Goal: Information Seeking & Learning: Find specific fact

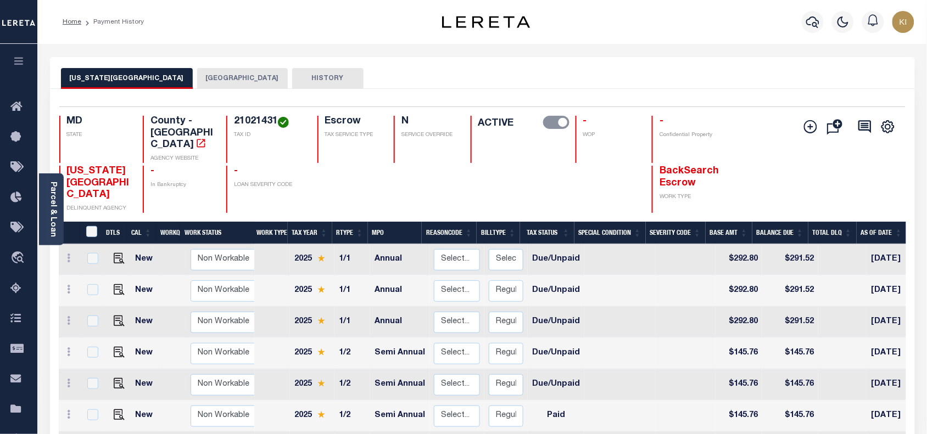
click at [200, 76] on button "[GEOGRAPHIC_DATA]" at bounding box center [242, 78] width 91 height 21
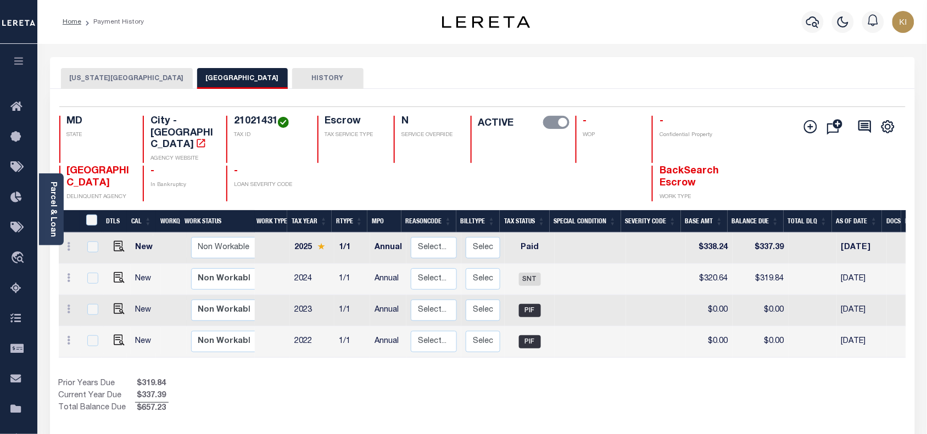
click at [18, 65] on icon "button" at bounding box center [19, 61] width 13 height 10
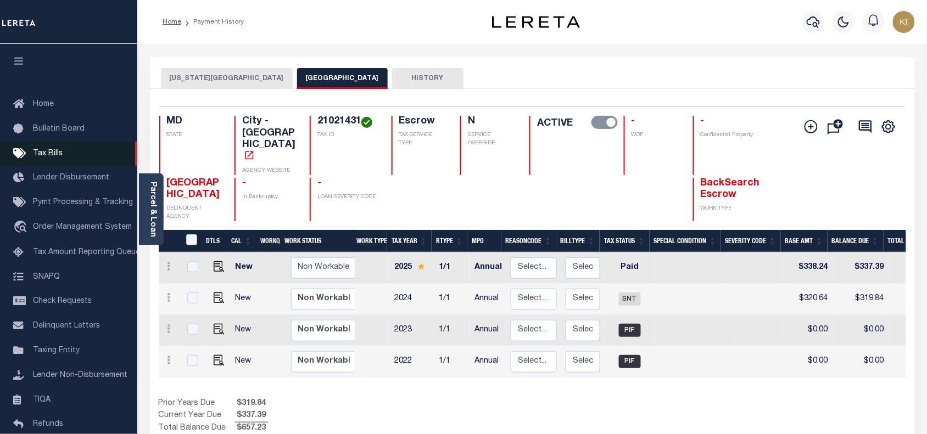
click at [51, 154] on span "Tax Bills" at bounding box center [48, 154] width 30 height 8
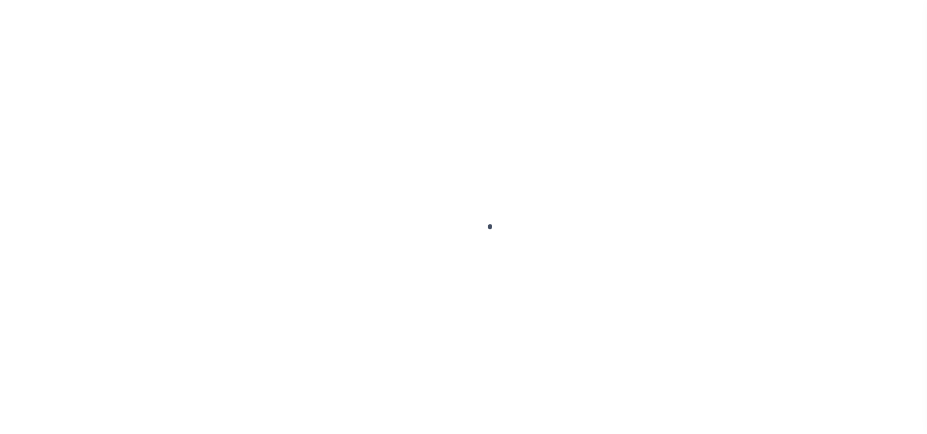
select select
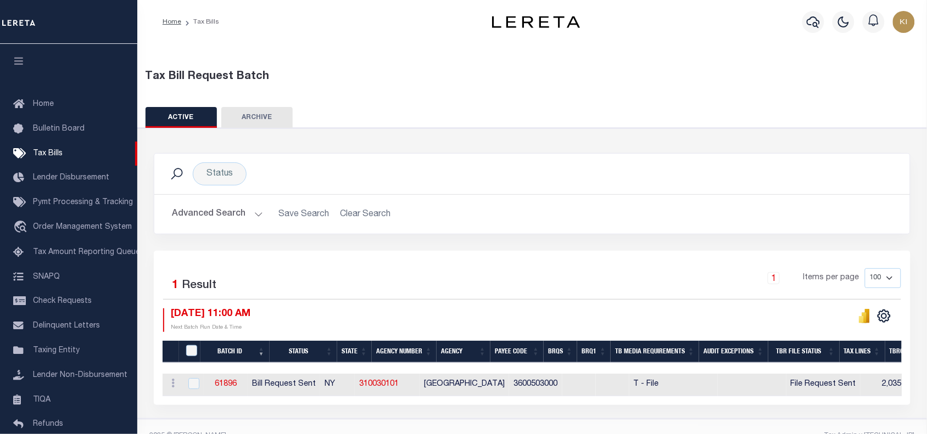
click at [259, 214] on button "Advanced Search" at bounding box center [217, 214] width 91 height 21
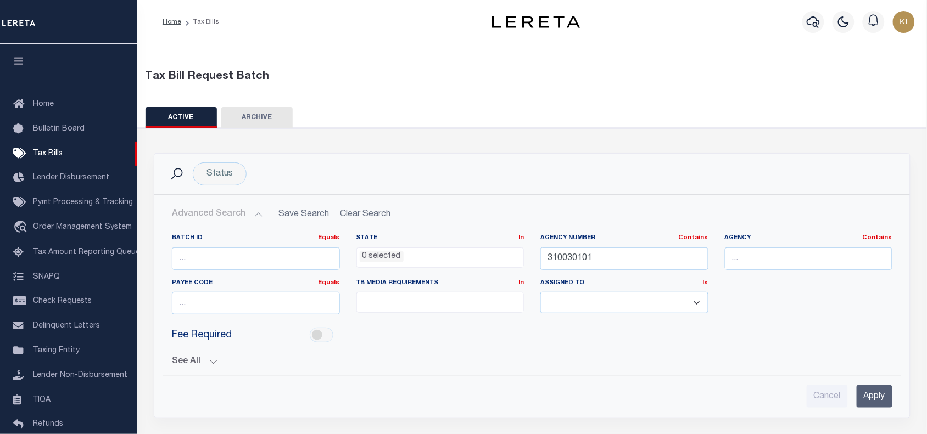
scroll to position [198, 0]
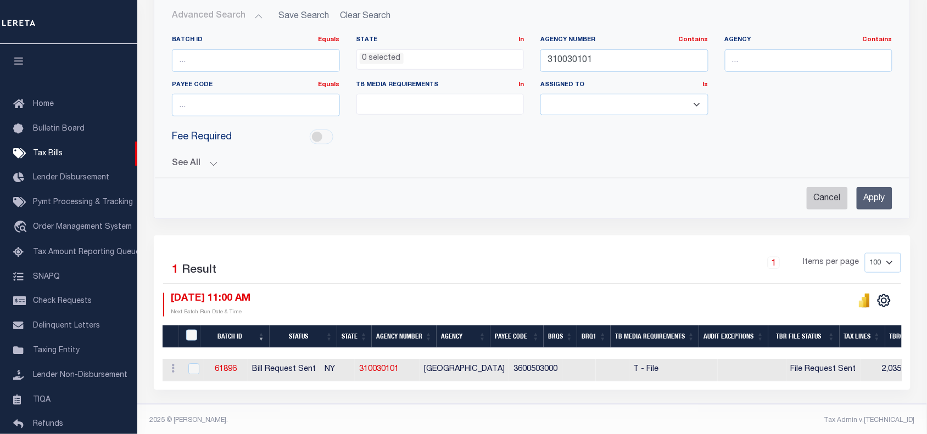
click at [820, 203] on input "Cancel" at bounding box center [827, 198] width 41 height 23
checkbox input "true"
select select
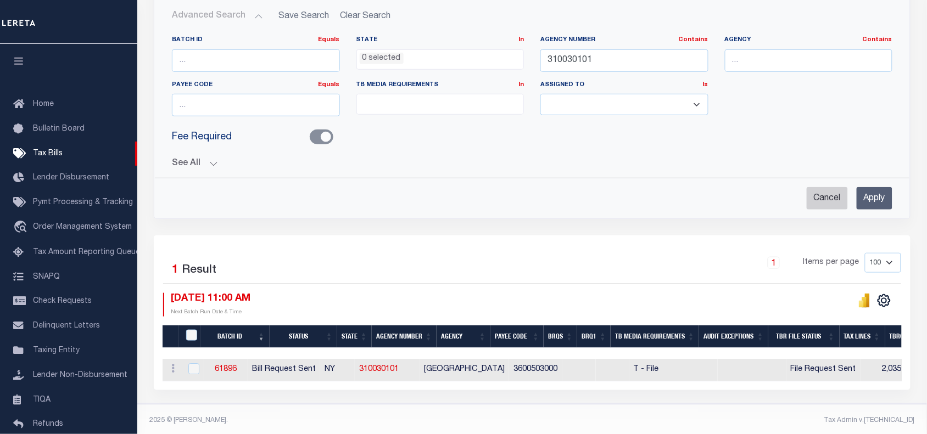
select select
checkbox input "false"
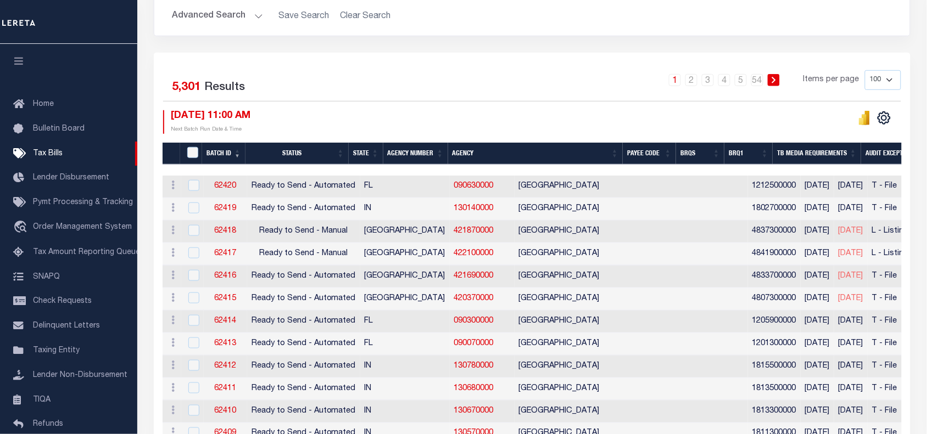
scroll to position [130, 0]
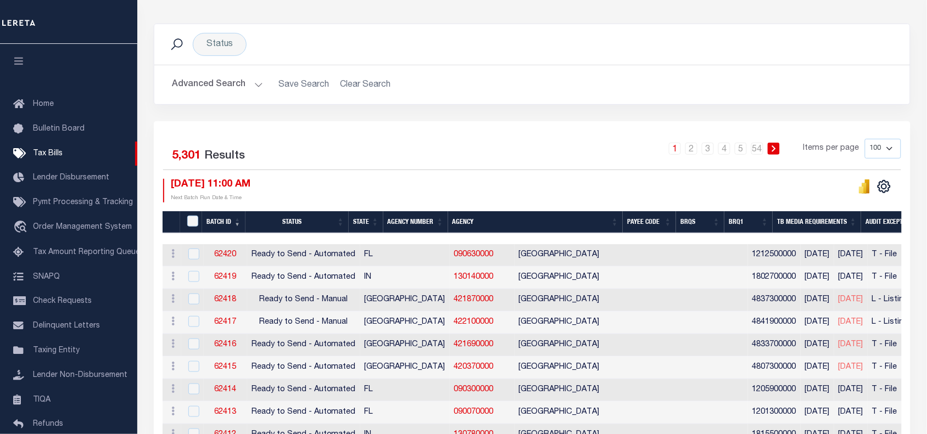
click at [256, 83] on button "Advanced Search" at bounding box center [217, 84] width 91 height 21
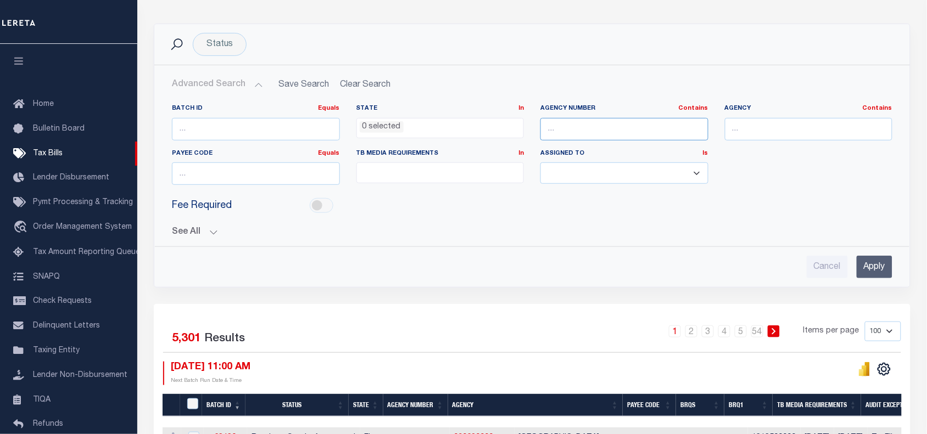
click at [572, 121] on input "text" at bounding box center [624, 129] width 168 height 23
paste input "421020501"
type input "421020501"
click at [879, 264] on input "Apply" at bounding box center [875, 267] width 36 height 23
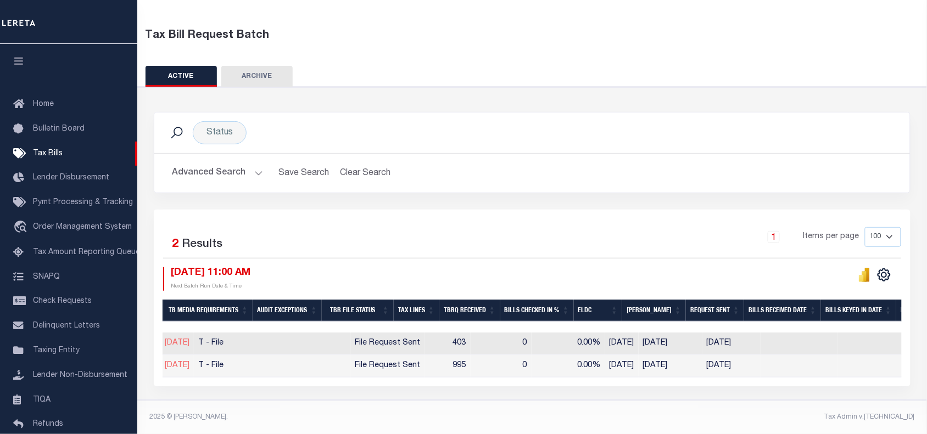
scroll to position [0, 206]
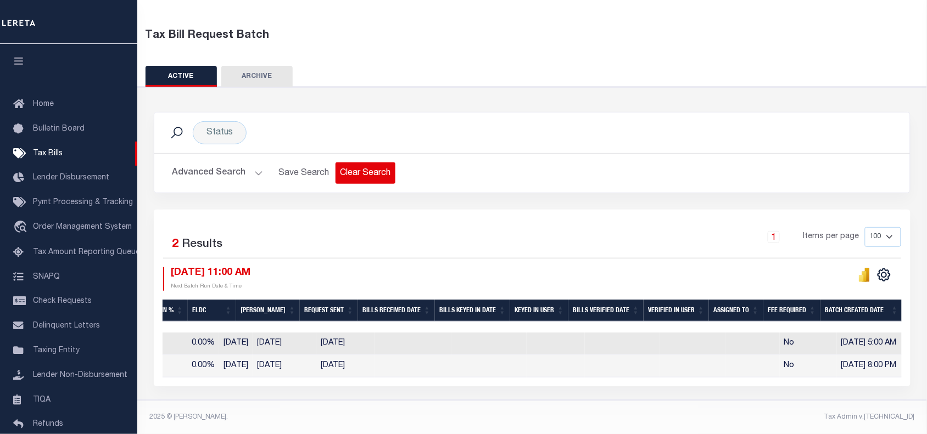
click at [366, 166] on button "Clear Search" at bounding box center [366, 173] width 60 height 21
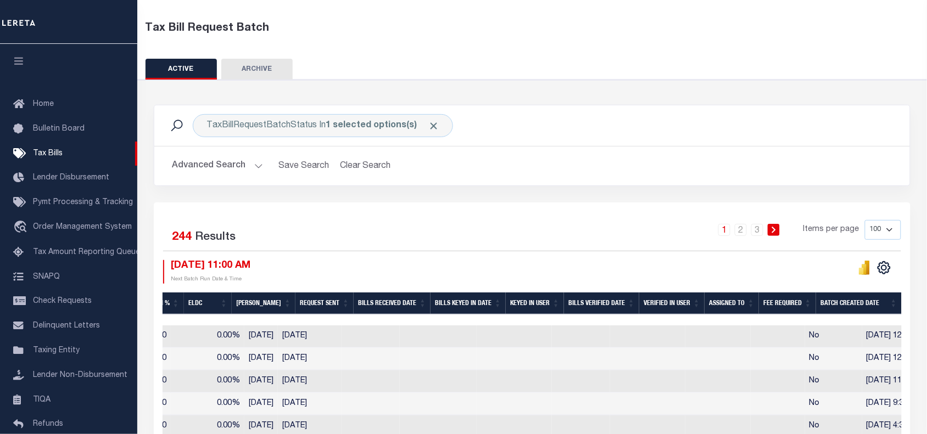
scroll to position [0, 956]
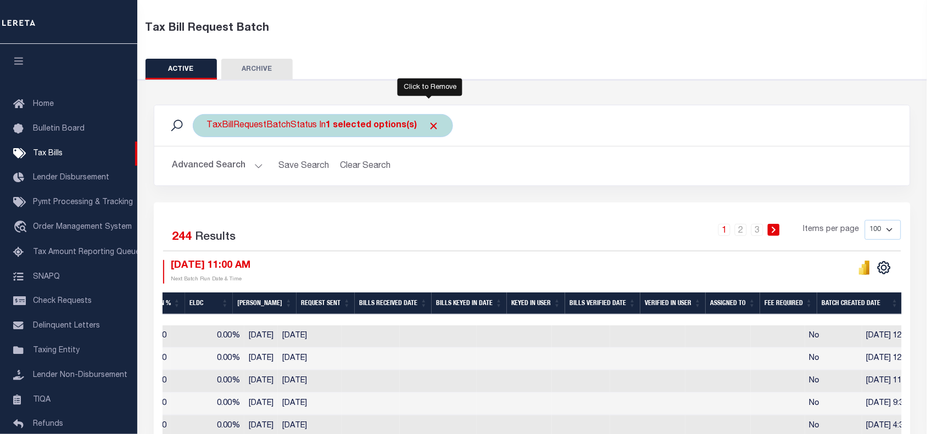
click at [430, 125] on span "Click to Remove" at bounding box center [434, 126] width 12 height 12
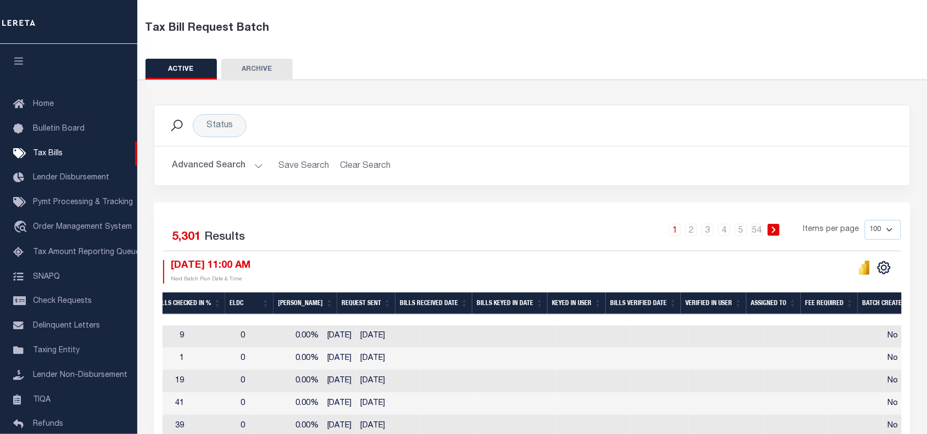
click at [254, 167] on button "Advanced Search" at bounding box center [217, 165] width 91 height 21
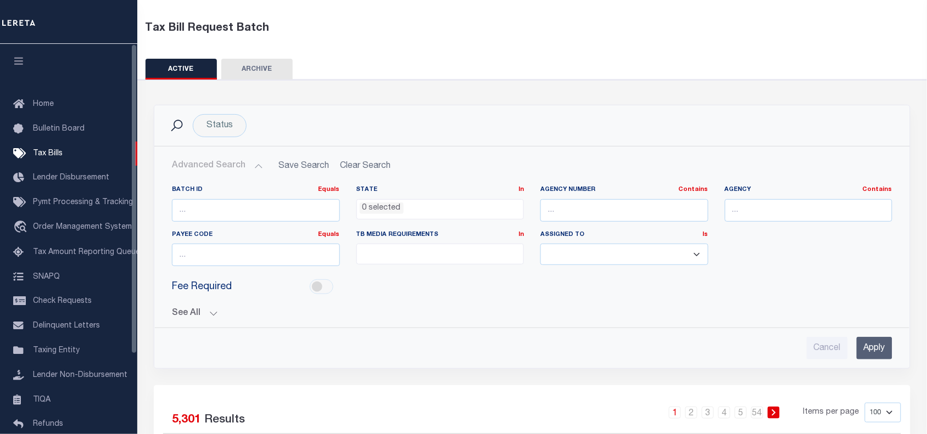
click at [13, 61] on icon "button" at bounding box center [19, 61] width 13 height 10
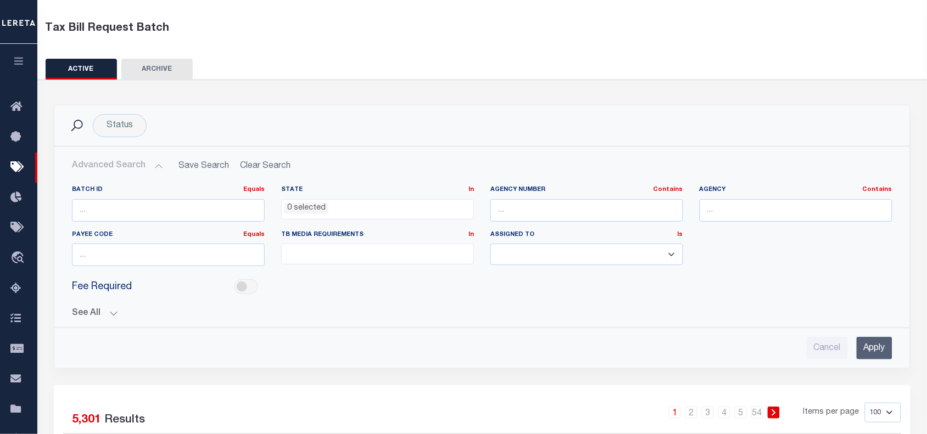
scroll to position [0, 897]
click at [111, 317] on button "See All" at bounding box center [482, 314] width 820 height 10
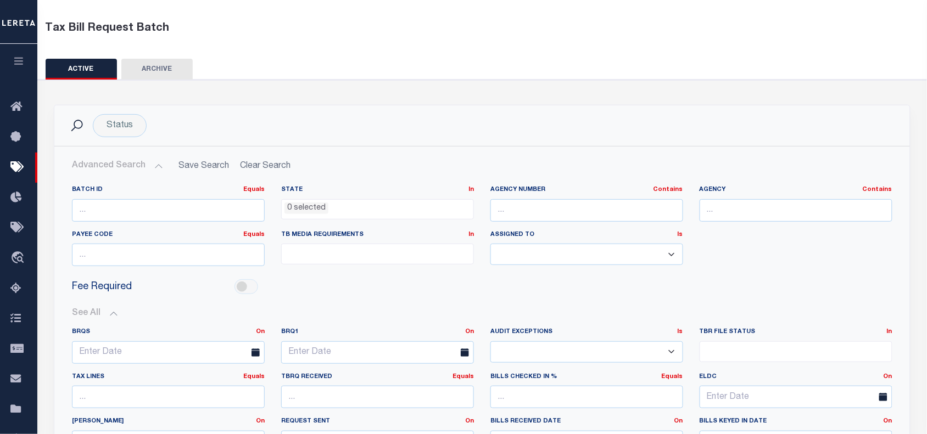
scroll to position [117, 0]
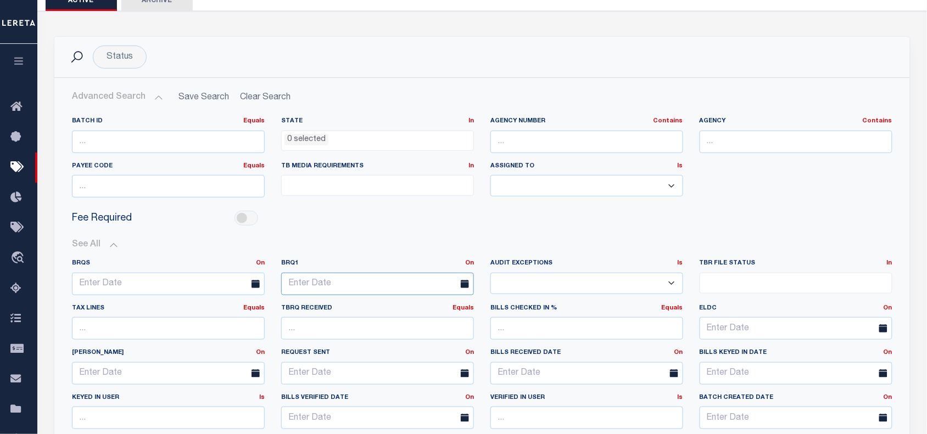
click at [306, 287] on input "text" at bounding box center [377, 284] width 193 height 23
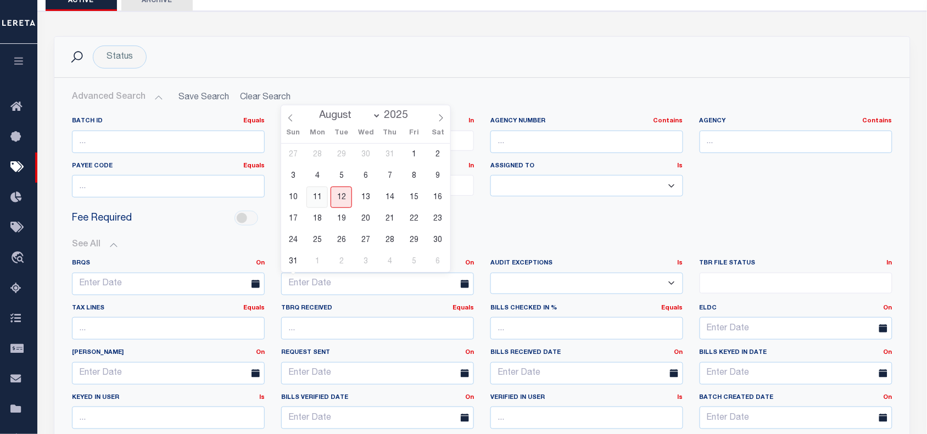
click at [317, 197] on span "11" at bounding box center [316, 197] width 21 height 21
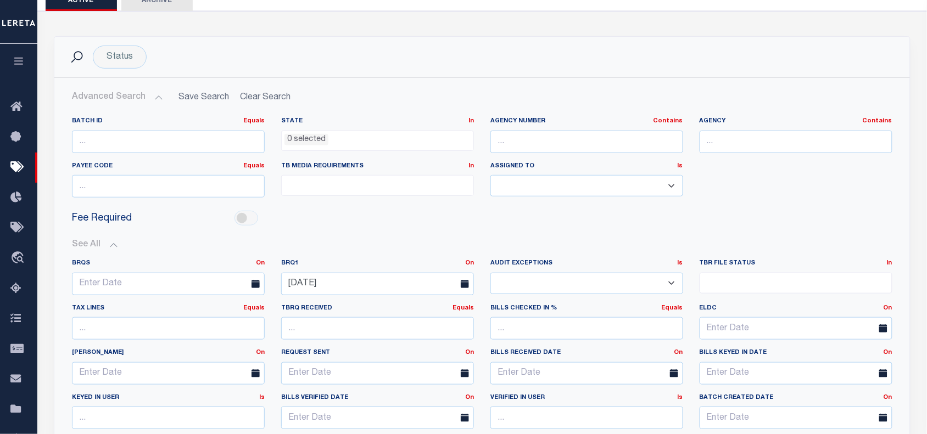
click at [544, 224] on div "Fee Required" at bounding box center [482, 218] width 837 height 25
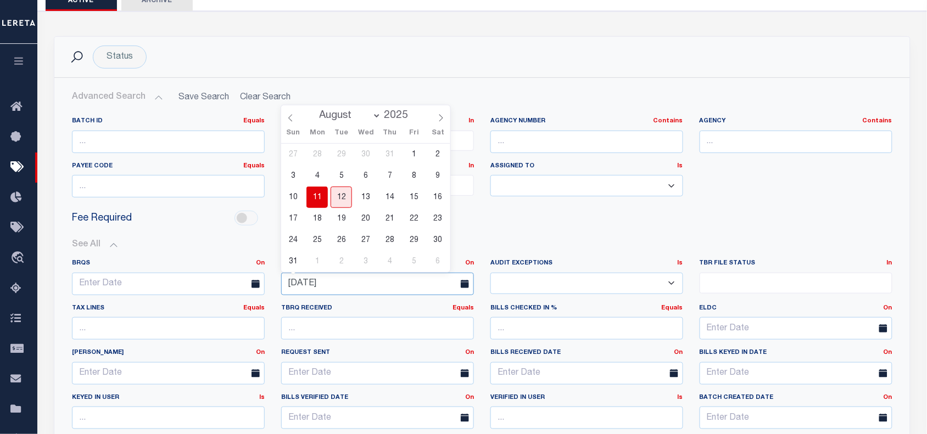
click at [315, 287] on input "08-11-2025" at bounding box center [377, 284] width 193 height 23
click at [342, 200] on span "12" at bounding box center [341, 197] width 21 height 21
type input "08-12-2025"
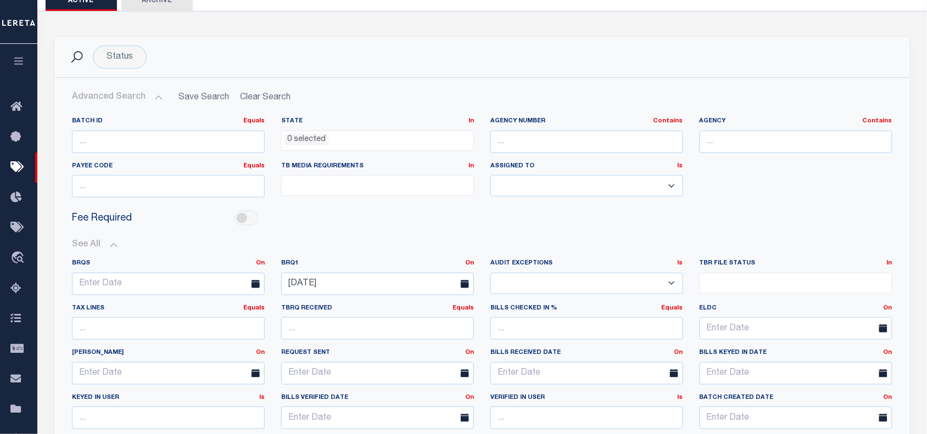
click at [502, 248] on button "See All" at bounding box center [482, 245] width 820 height 10
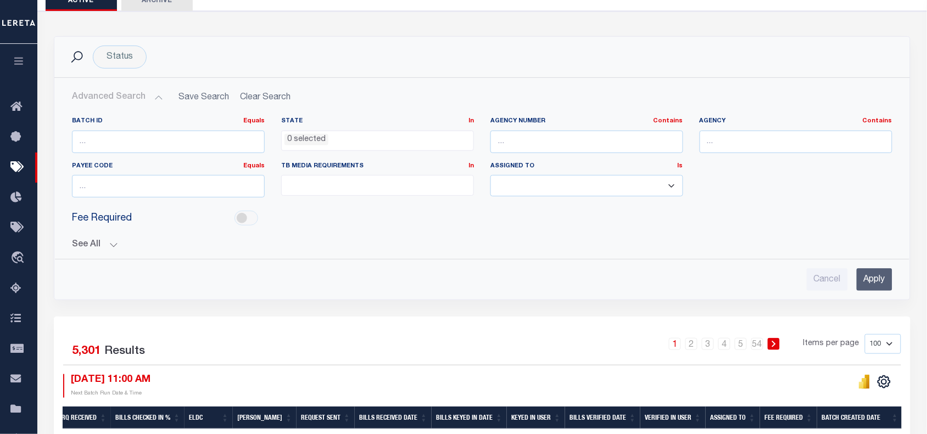
click at [462, 242] on button "See All" at bounding box center [482, 245] width 820 height 10
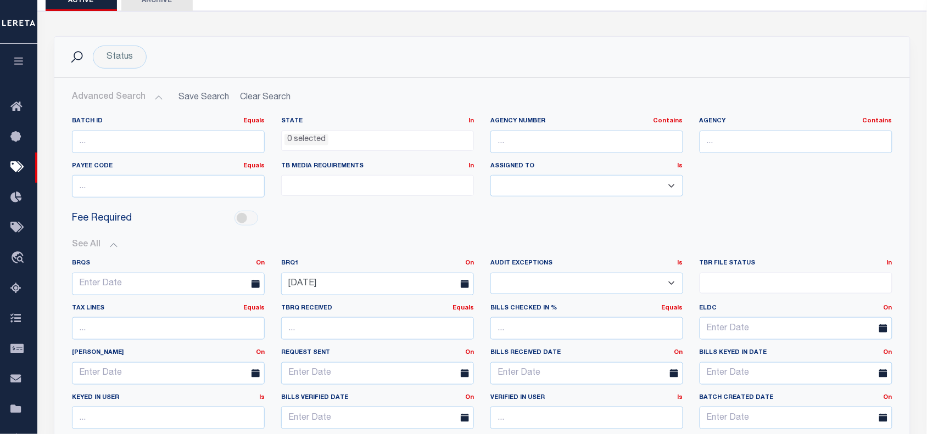
scroll to position [323, 0]
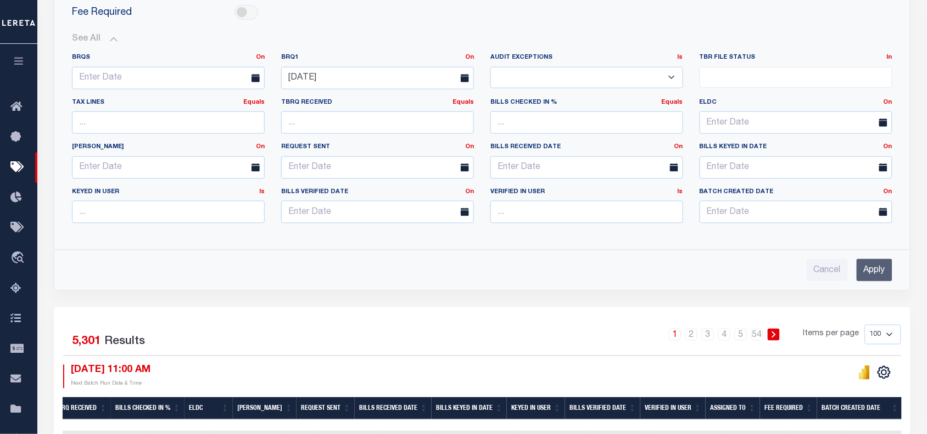
click at [586, 331] on div "1 2 3 4 5 … 54 Items per page 100 200 500 1000" at bounding box center [589, 339] width 624 height 29
click at [819, 278] on input "Cancel" at bounding box center [827, 270] width 41 height 23
checkbox input "true"
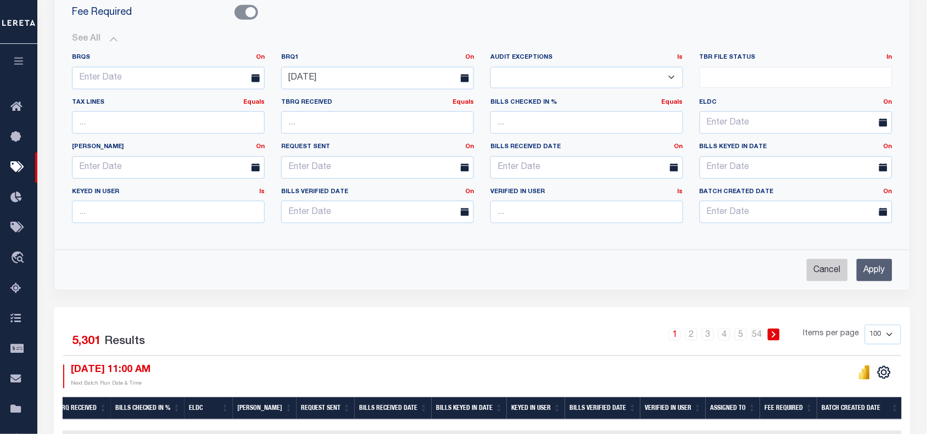
select select
checkbox input "false"
select select
